Goal: Use online tool/utility: Utilize a website feature to perform a specific function

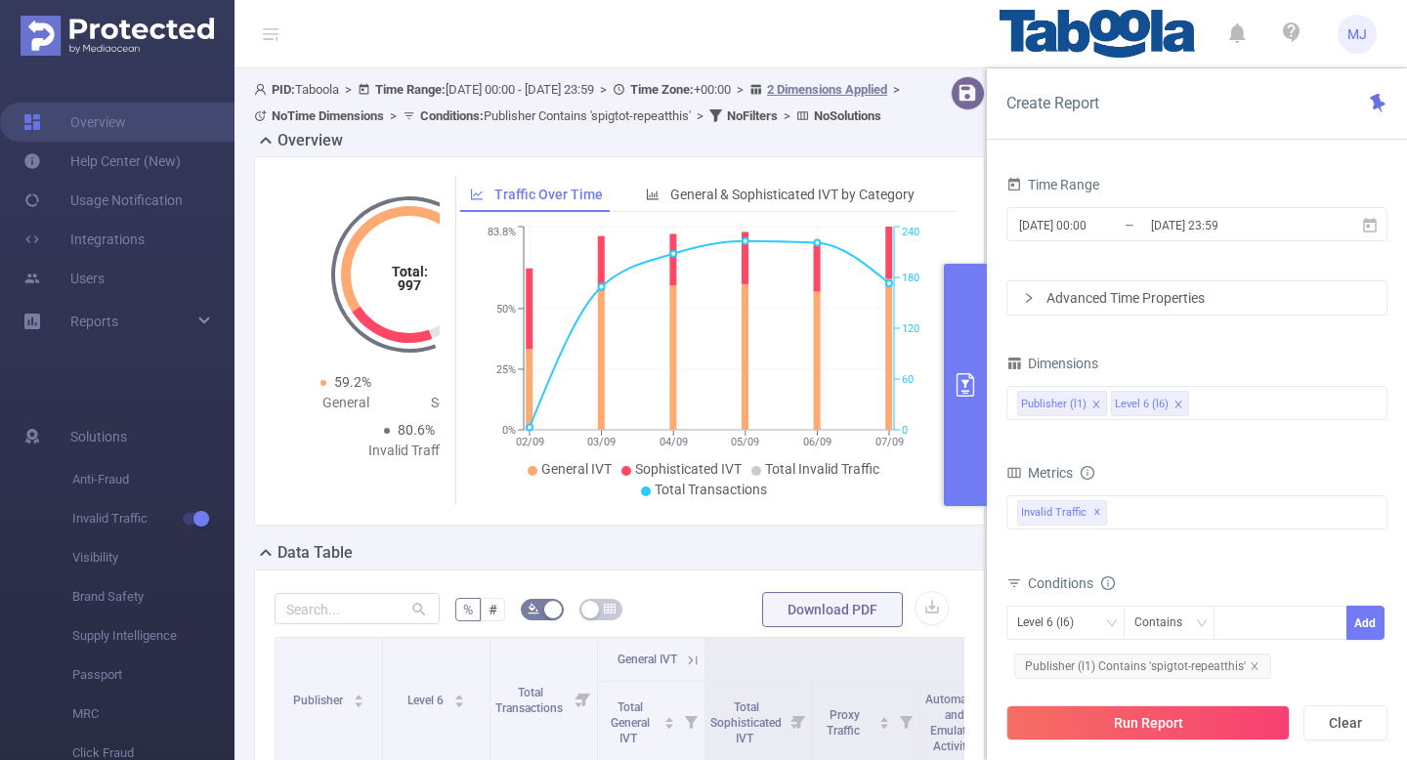
scroll to position [0, 4]
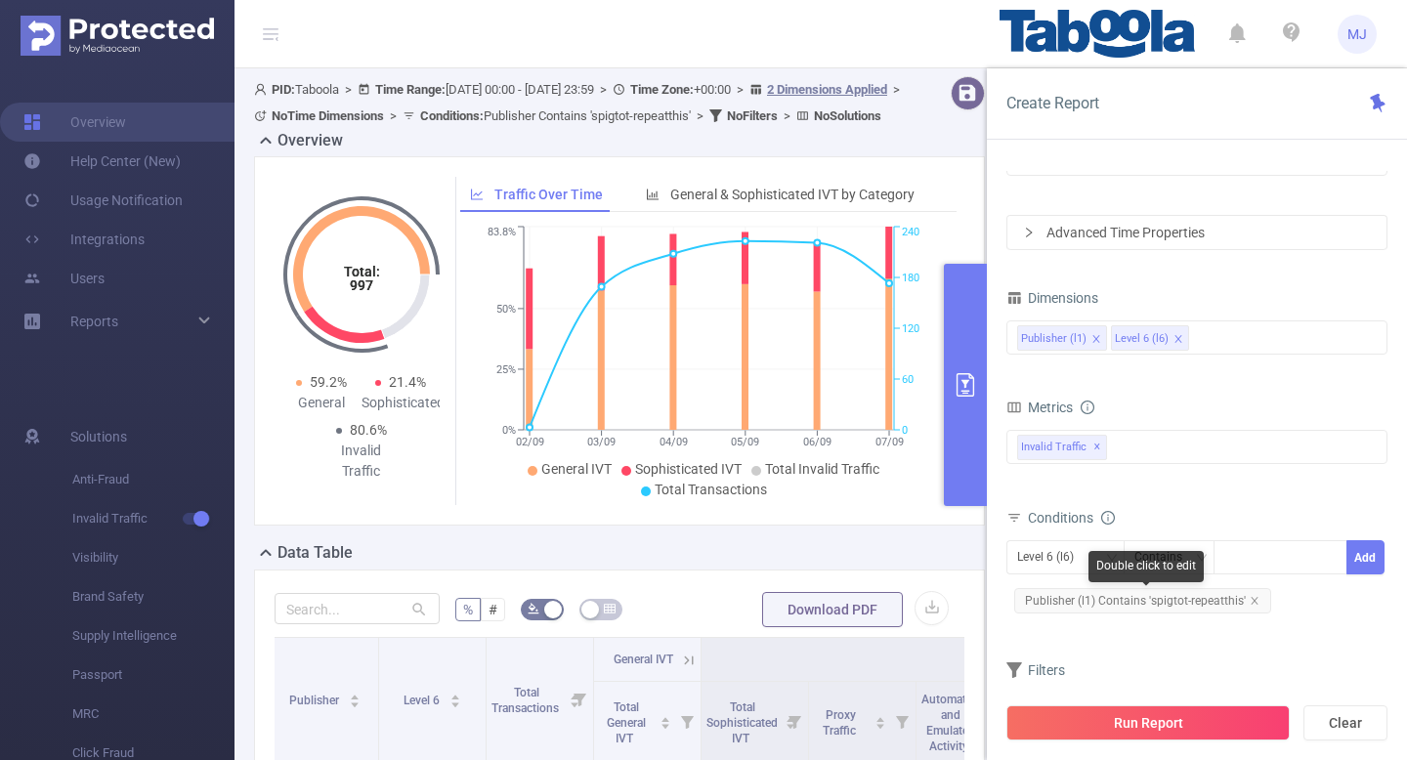
click at [1256, 597] on span "Publisher (l1) Contains 'spigtot-repeatthis'" at bounding box center [1142, 600] width 257 height 25
click at [1252, 602] on icon "icon: close" at bounding box center [1254, 600] width 7 height 7
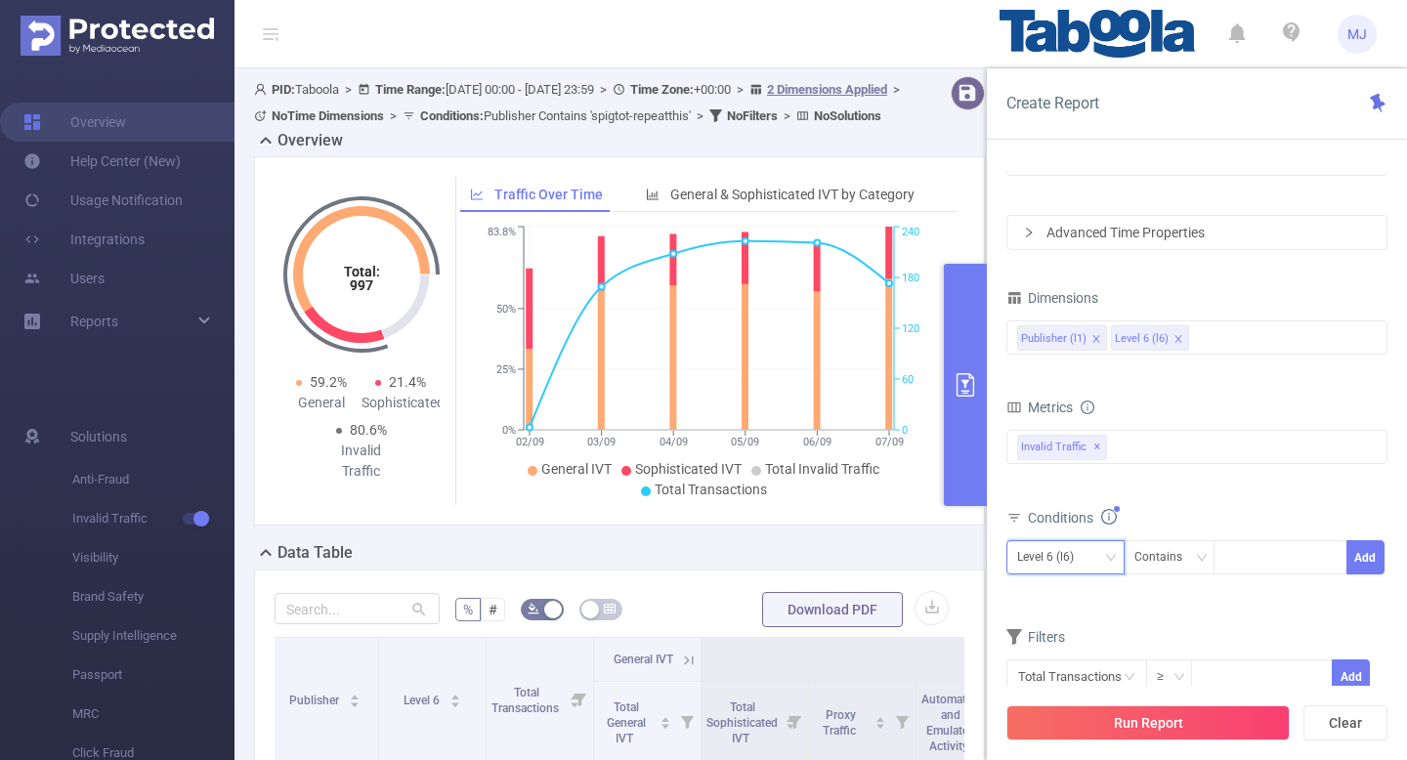
click at [1105, 559] on icon "icon: down" at bounding box center [1111, 558] width 12 height 12
click at [1070, 592] on li "Publisher (l1)" at bounding box center [1066, 597] width 118 height 31
click at [1277, 546] on div at bounding box center [1281, 557] width 112 height 32
paste input "notifyai-clubconsofrench"
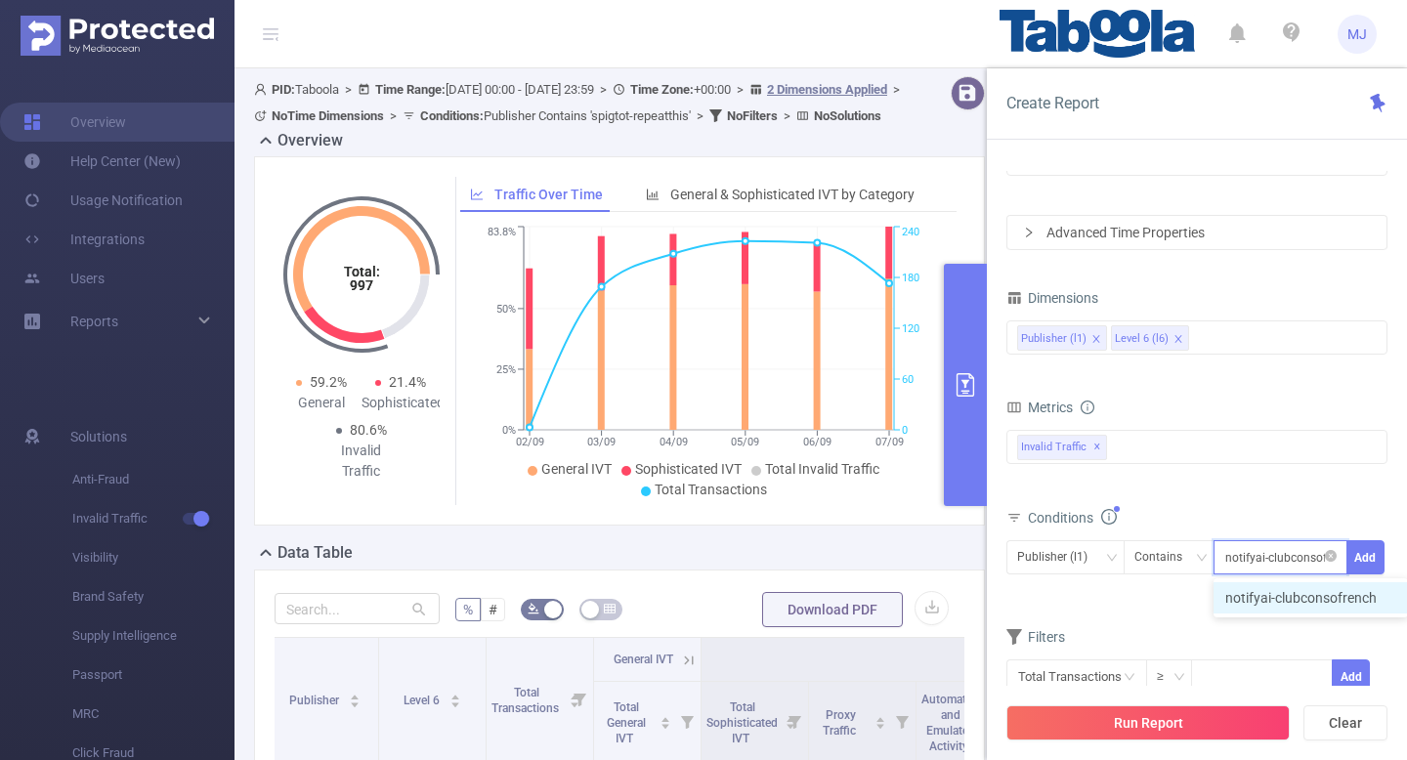
scroll to position [0, 19]
type input "notifyai-clubconsofrench"
click at [1362, 562] on button "Add" at bounding box center [1366, 557] width 38 height 34
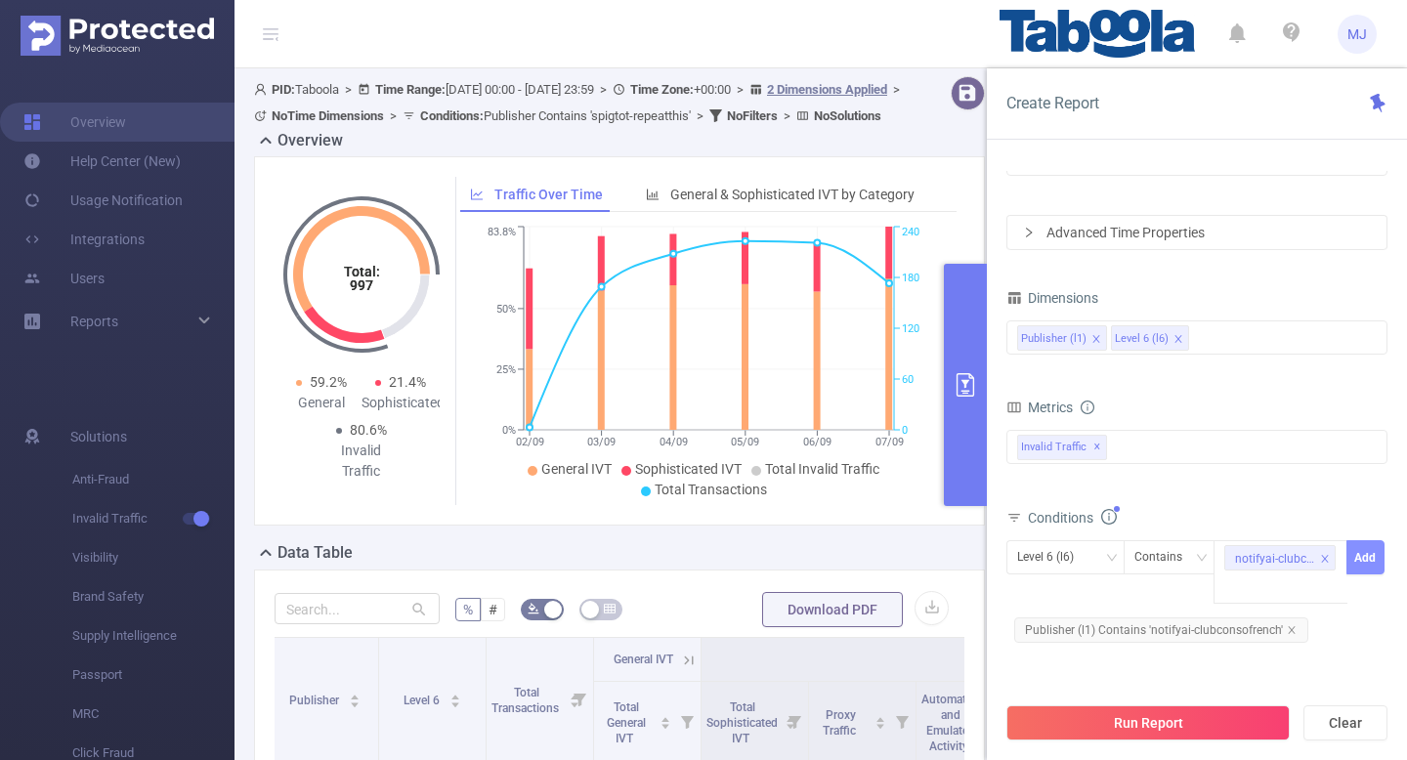
scroll to position [0, 0]
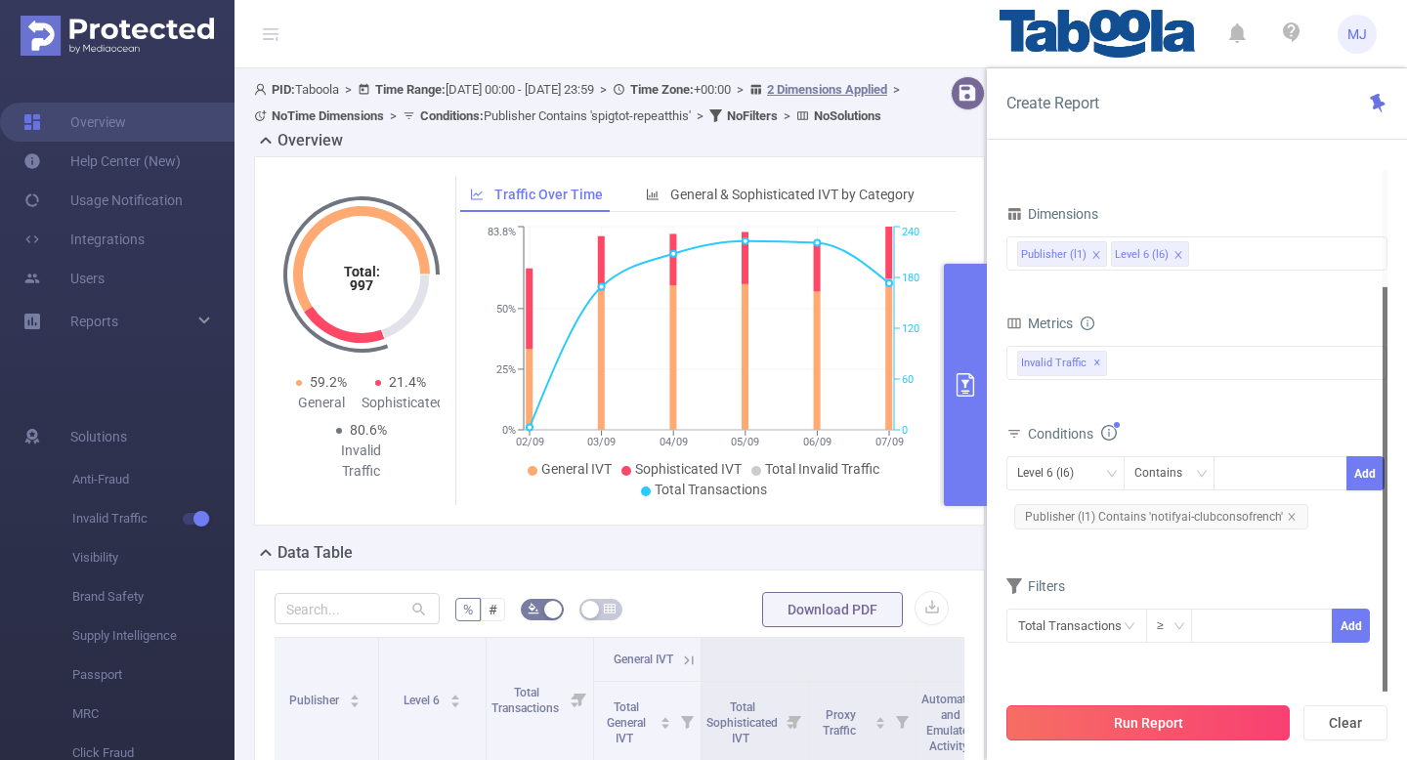
click at [1128, 721] on button "Run Report" at bounding box center [1148, 723] width 283 height 35
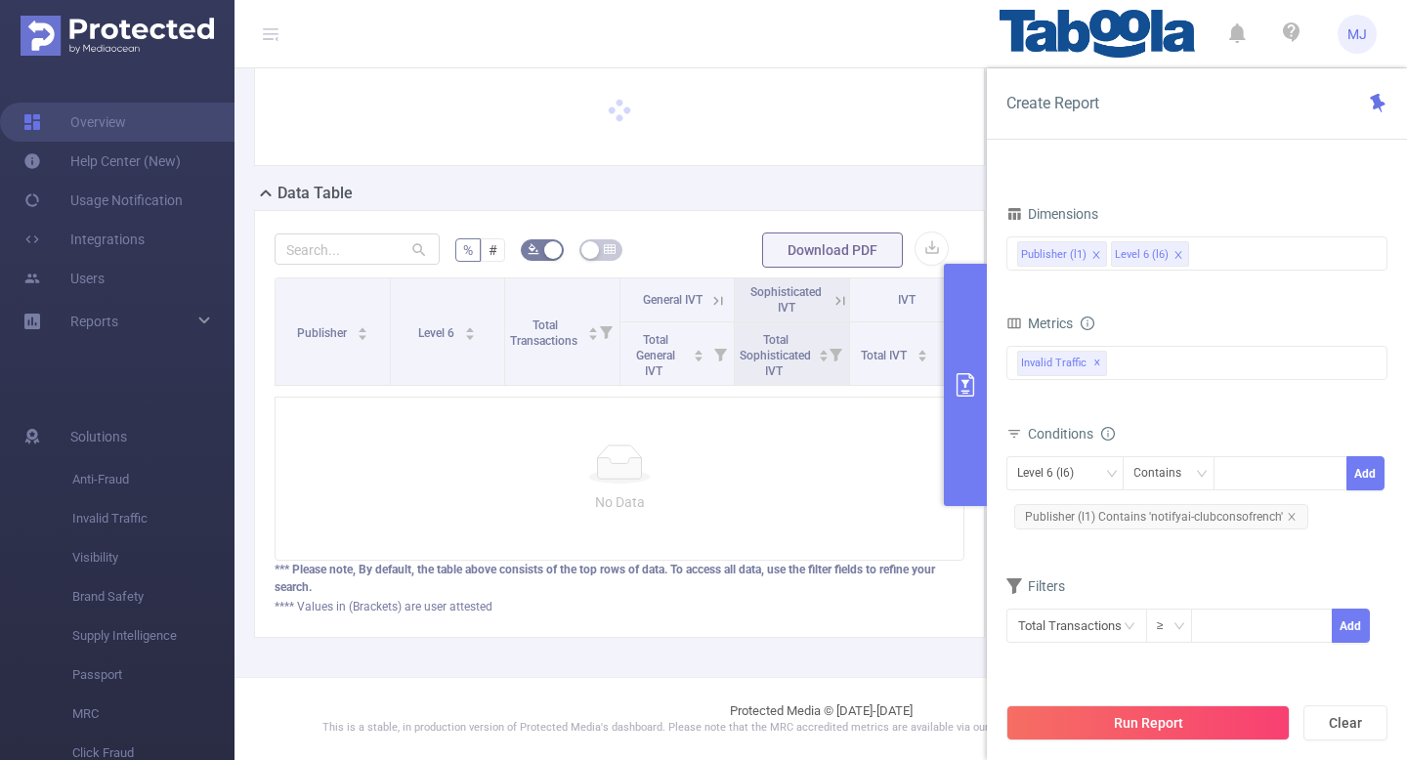
scroll to position [121, 0]
